Goal: Complete application form

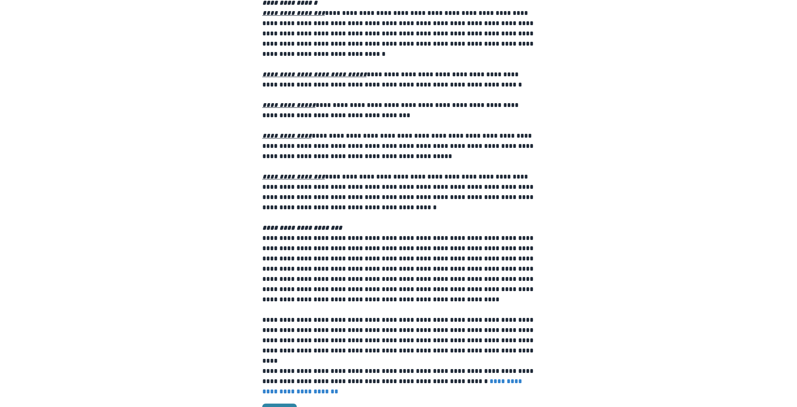
scroll to position [867, 0]
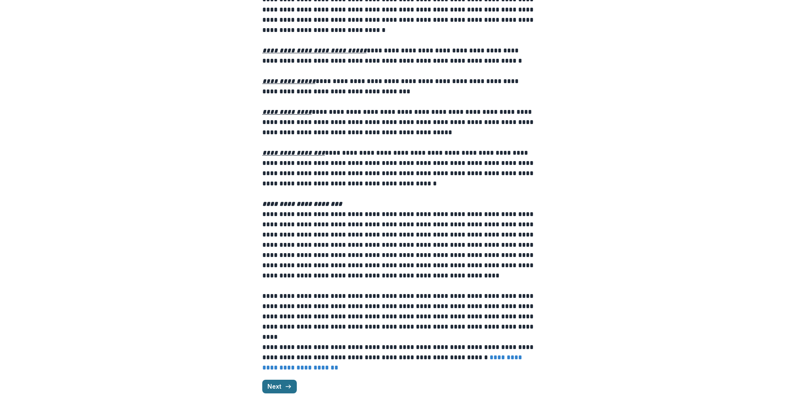
click at [285, 389] on icon "button" at bounding box center [288, 387] width 7 height 7
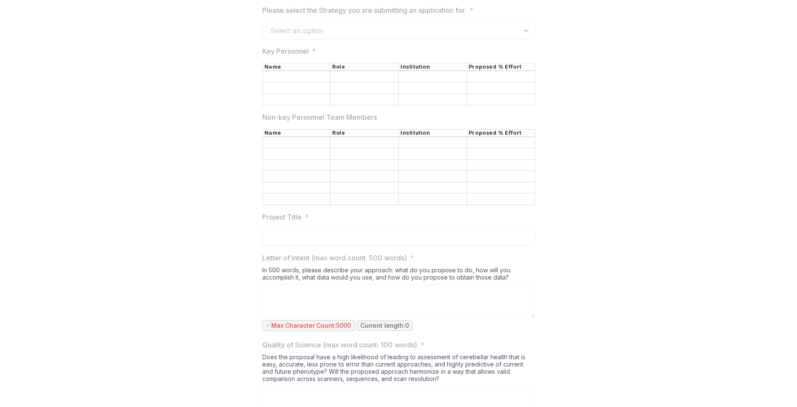
scroll to position [0, 0]
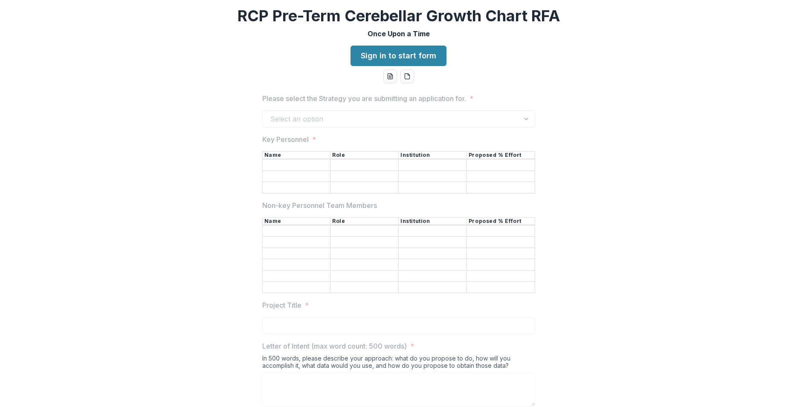
click at [524, 120] on div "Select an option" at bounding box center [398, 118] width 273 height 17
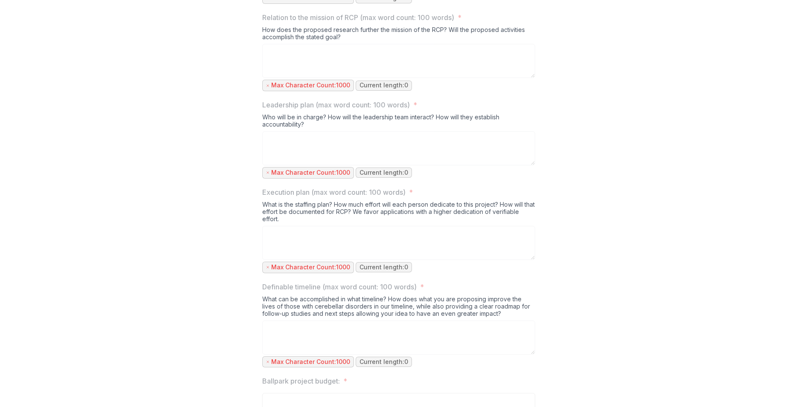
scroll to position [550, 0]
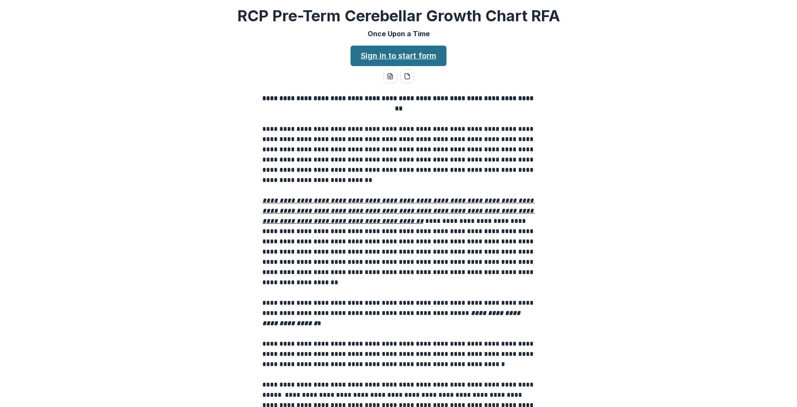
click at [399, 57] on link "Sign in to start form" at bounding box center [399, 56] width 96 height 20
